Goal: Transaction & Acquisition: Download file/media

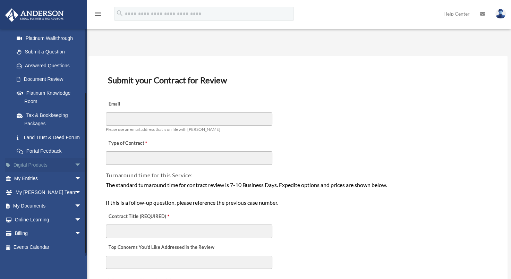
scroll to position [90, 0]
click at [51, 204] on link "My Documents arrow_drop_down" at bounding box center [48, 206] width 87 height 14
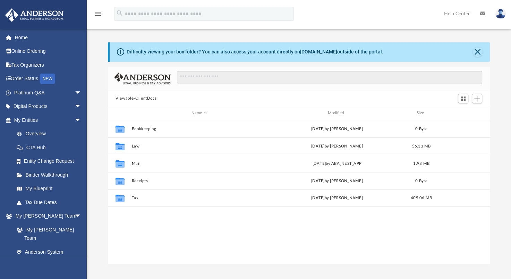
scroll to position [152, 376]
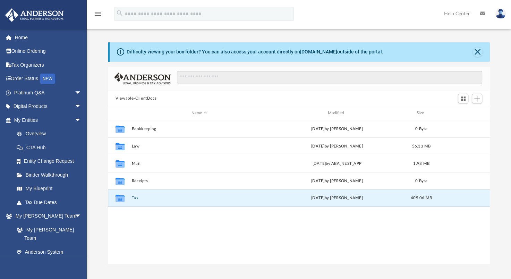
click at [136, 197] on button "Tax" at bounding box center [199, 198] width 135 height 5
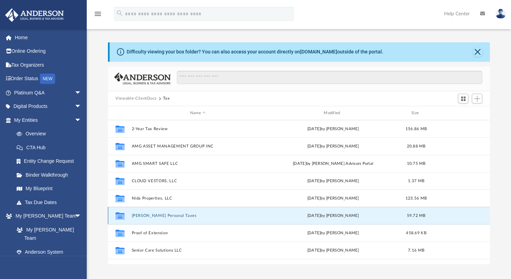
click at [164, 215] on button "[PERSON_NAME] Personal Taxes" at bounding box center [198, 215] width 132 height 5
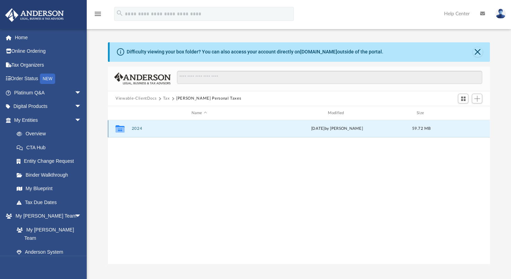
click at [135, 127] on button "2024" at bounding box center [199, 129] width 135 height 5
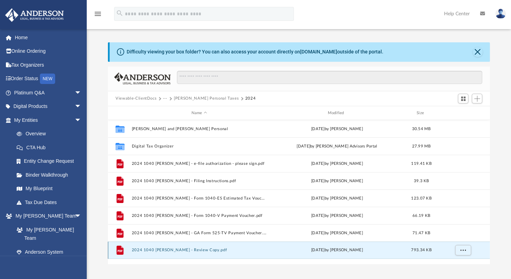
click at [209, 252] on button "2024 1040 [PERSON_NAME] - Review Copy.pdf" at bounding box center [199, 250] width 135 height 5
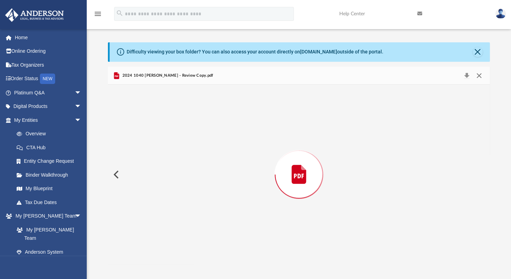
click at [479, 75] on button "Close" at bounding box center [478, 76] width 12 height 10
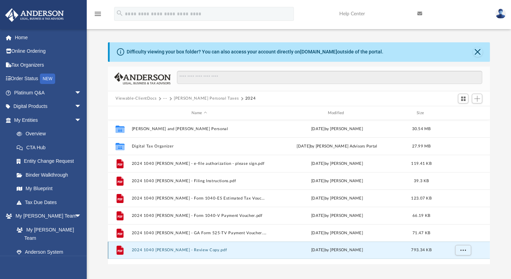
click at [207, 248] on button "2024 1040 [PERSON_NAME] - Review Copy.pdf" at bounding box center [199, 250] width 135 height 5
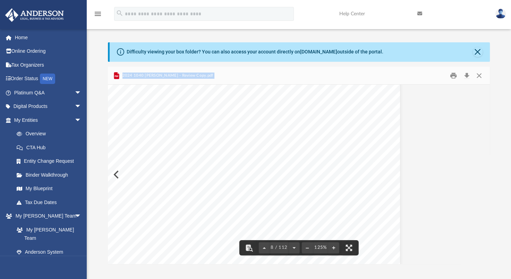
scroll to position [3400, 81]
drag, startPoint x: 486, startPoint y: 106, endPoint x: 491, endPoint y: 115, distance: 9.6
click at [491, 115] on div "Difficulty viewing your box folder? You can also access your account directly o…" at bounding box center [299, 153] width 424 height 222
click at [468, 74] on button "Download" at bounding box center [466, 75] width 12 height 11
